Goal: Transaction & Acquisition: Download file/media

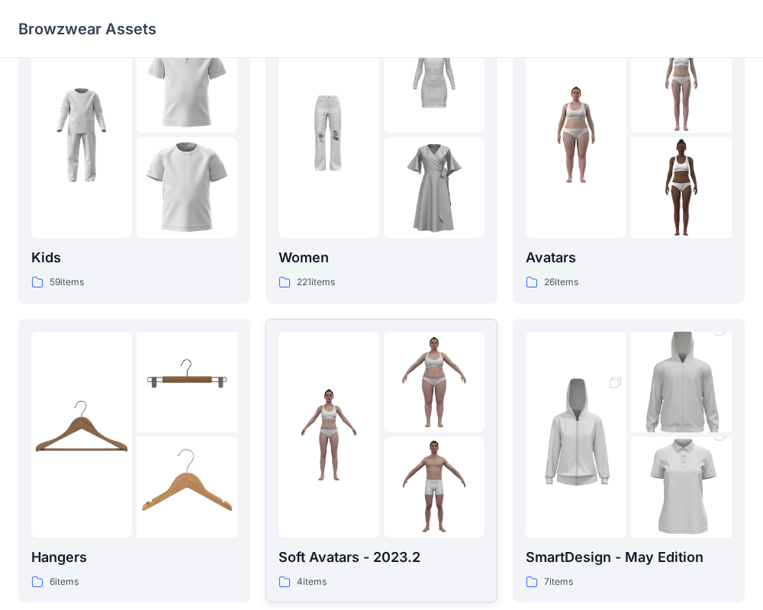
scroll to position [50, 0]
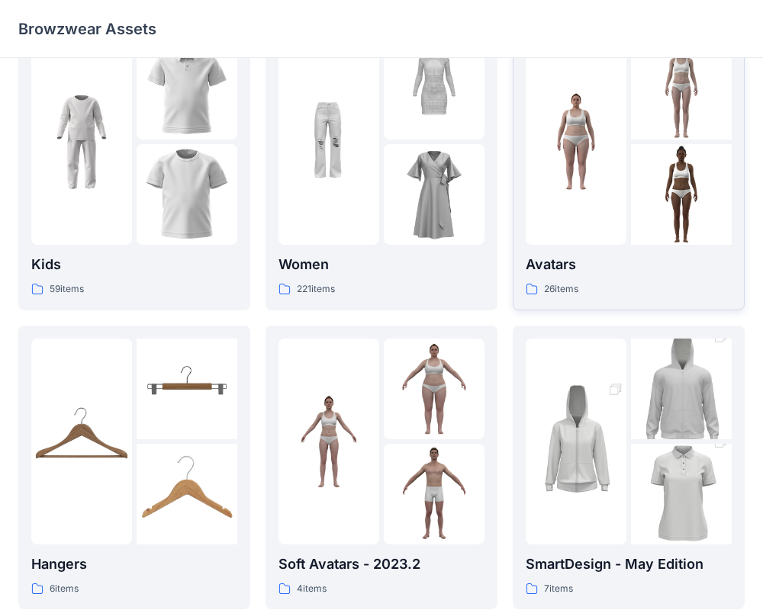
click at [654, 259] on p "Avatars" at bounding box center [629, 264] width 206 height 21
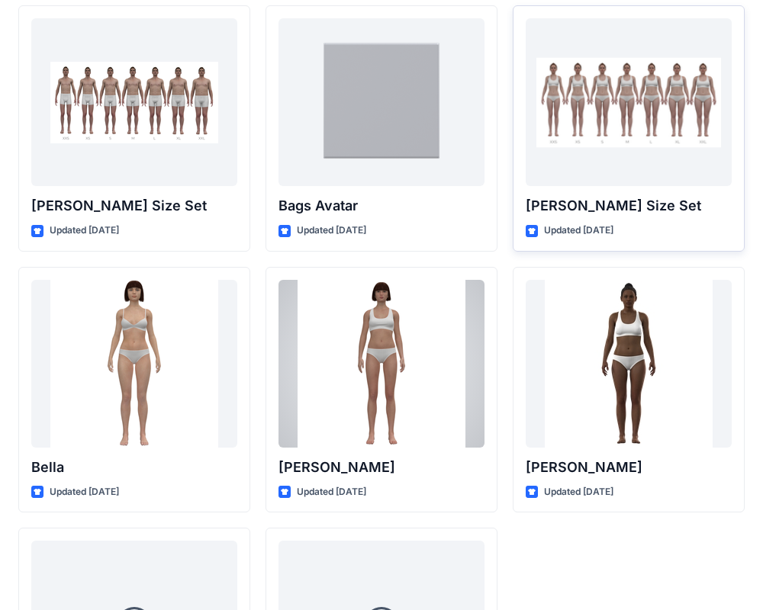
scroll to position [1641, 0]
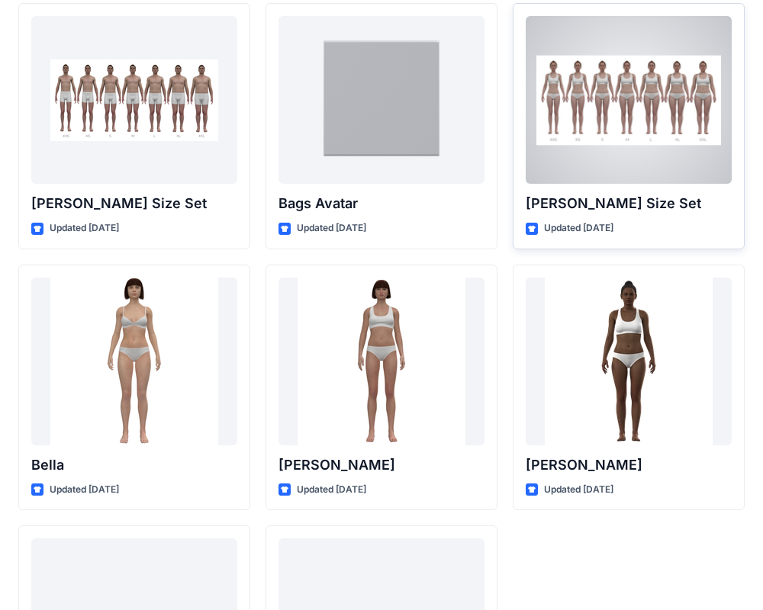
click at [623, 133] on div at bounding box center [629, 100] width 206 height 168
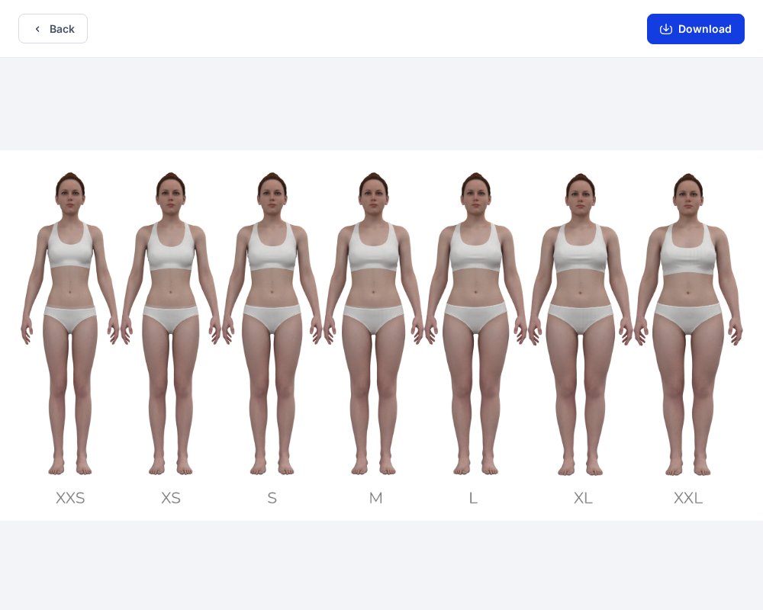
click at [700, 31] on button "Download" at bounding box center [696, 29] width 98 height 31
click at [701, 34] on button "Download" at bounding box center [696, 29] width 98 height 31
click at [700, 29] on button "Download" at bounding box center [696, 29] width 98 height 31
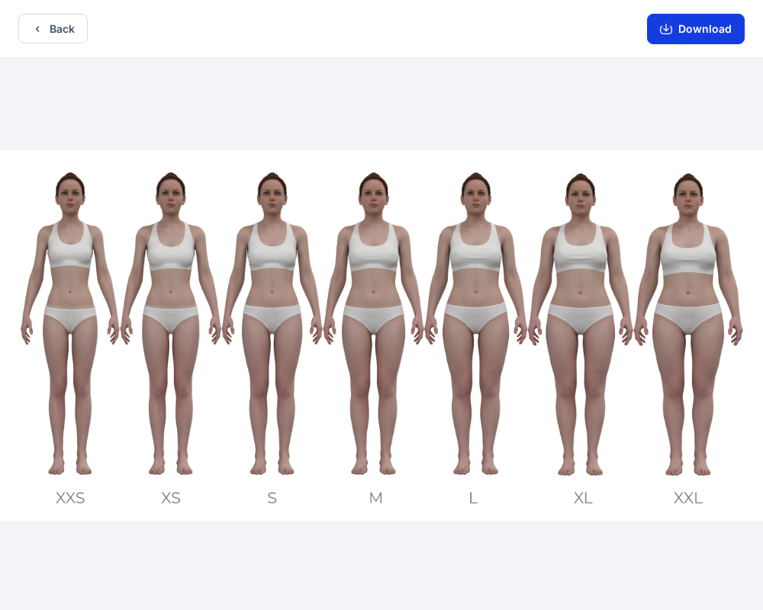
click at [692, 31] on button "Download" at bounding box center [696, 29] width 98 height 31
click at [48, 36] on button "Back" at bounding box center [52, 29] width 69 height 30
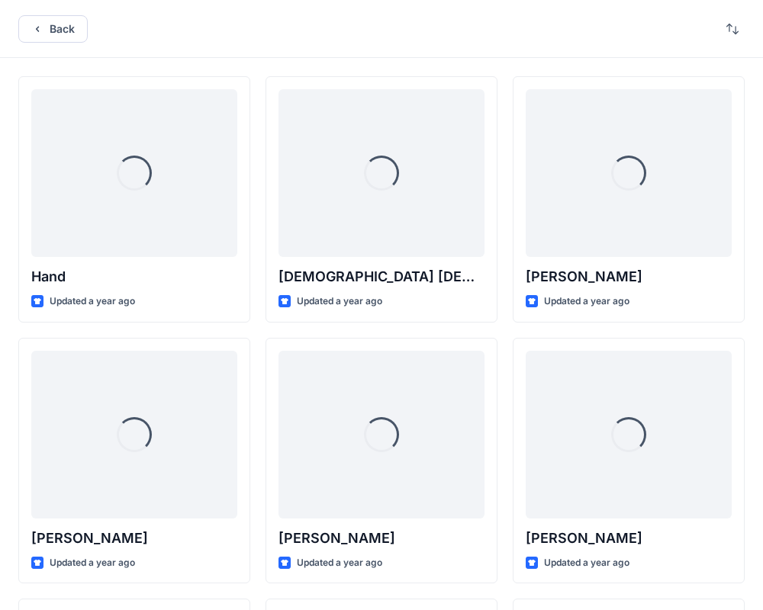
scroll to position [1641, 0]
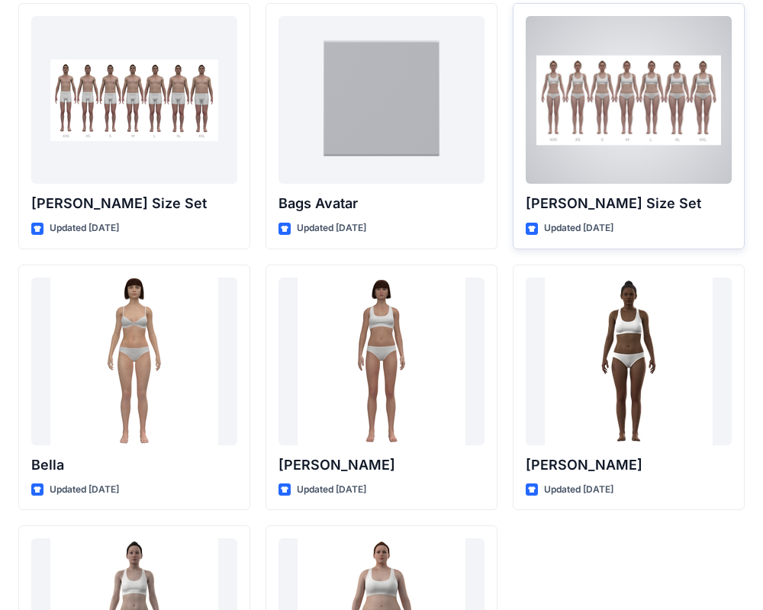
click at [597, 145] on div at bounding box center [629, 100] width 206 height 168
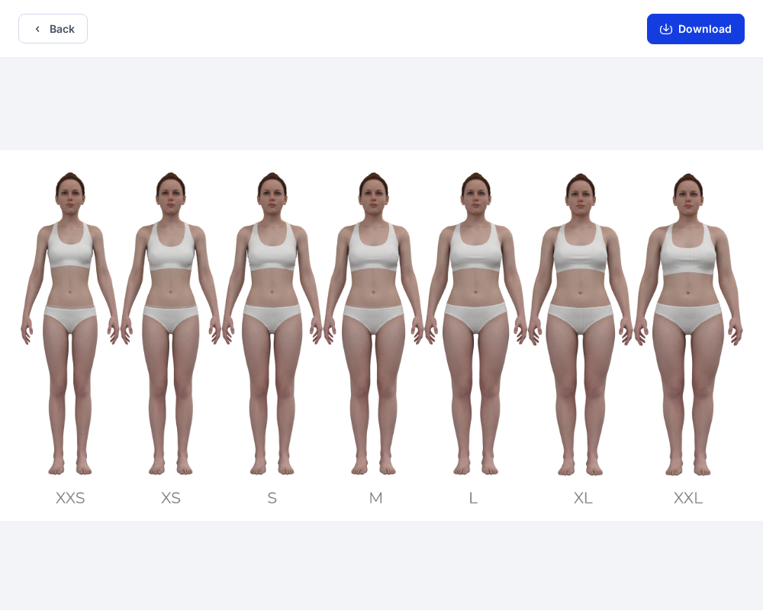
click at [700, 27] on button "Download" at bounding box center [696, 29] width 98 height 31
click at [697, 22] on button "Download" at bounding box center [696, 29] width 98 height 31
click at [697, 28] on button "Download" at bounding box center [696, 29] width 98 height 31
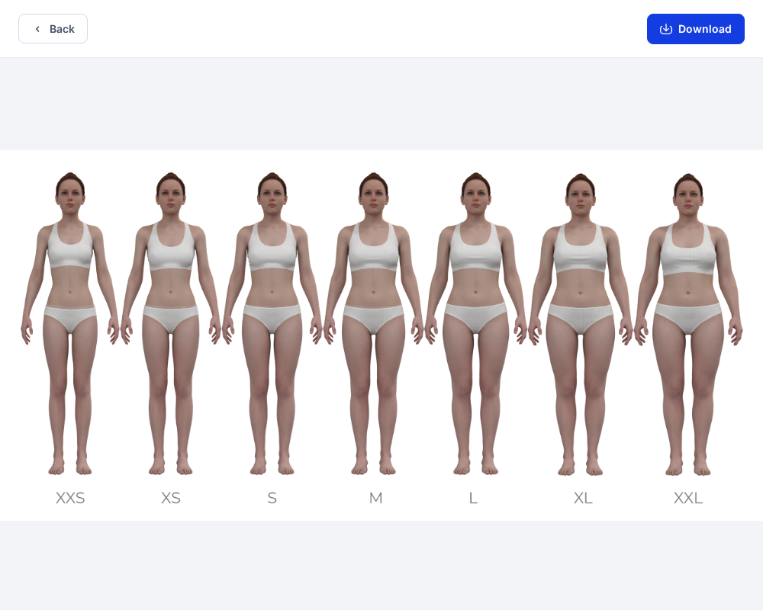
click at [697, 28] on button "Download" at bounding box center [696, 29] width 98 height 31
click at [35, 25] on icon "button" at bounding box center [37, 29] width 12 height 12
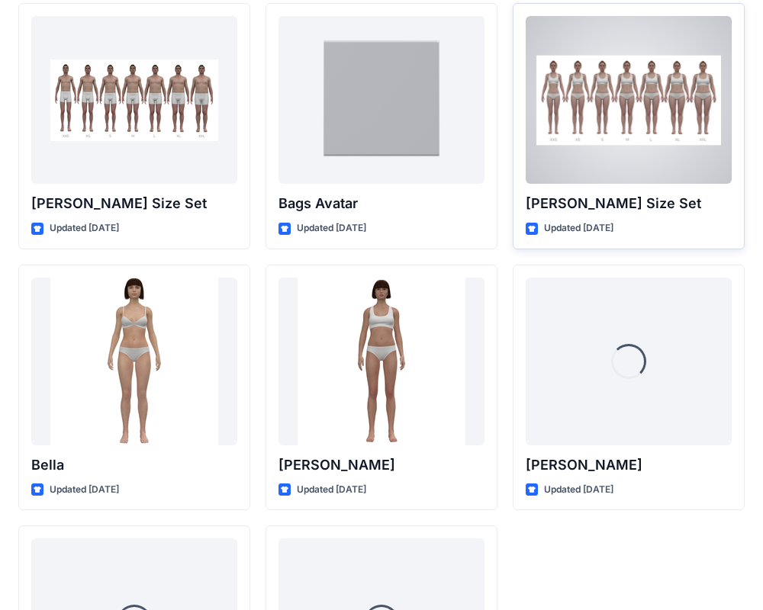
scroll to position [1650, 0]
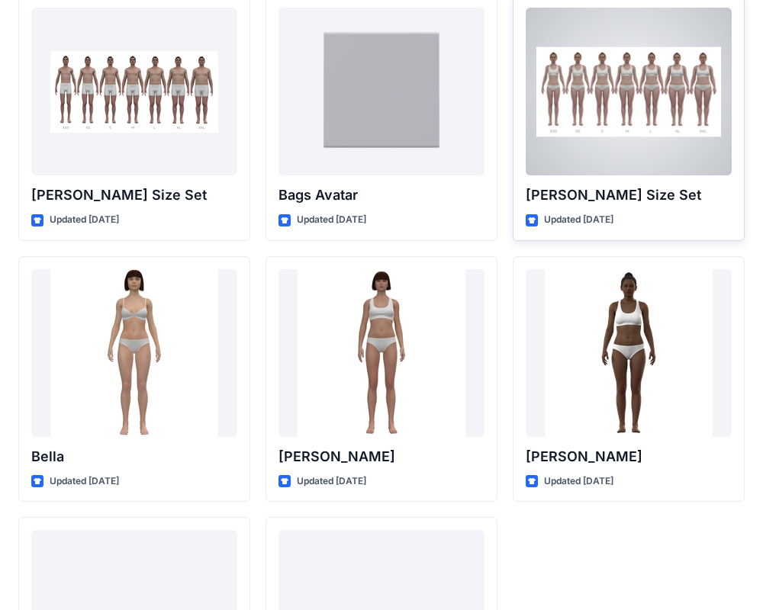
click at [585, 190] on p "[PERSON_NAME] Size Set" at bounding box center [629, 195] width 206 height 21
click at [584, 148] on div at bounding box center [629, 92] width 206 height 168
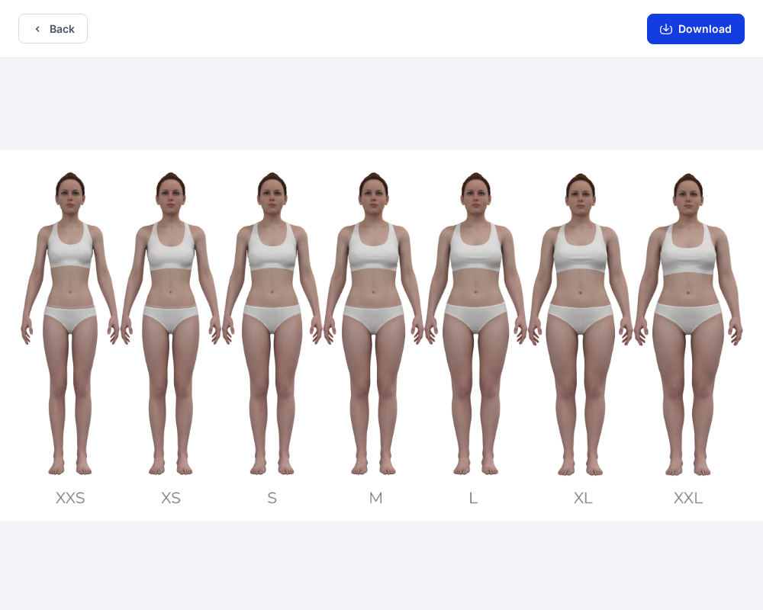
click at [672, 25] on icon "button" at bounding box center [666, 29] width 12 height 12
click at [692, 33] on button "Download" at bounding box center [696, 29] width 98 height 31
click at [34, 24] on icon "button" at bounding box center [37, 29] width 12 height 12
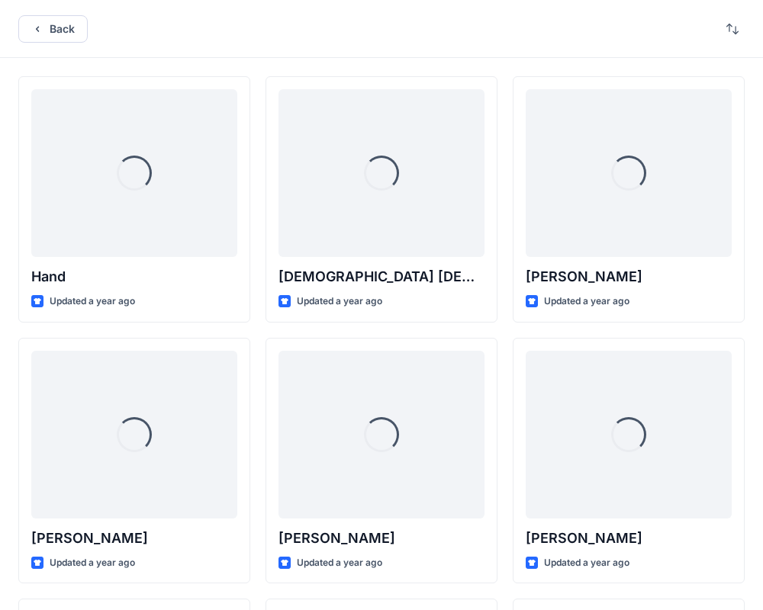
scroll to position [1650, 0]
